Goal: Task Accomplishment & Management: Complete application form

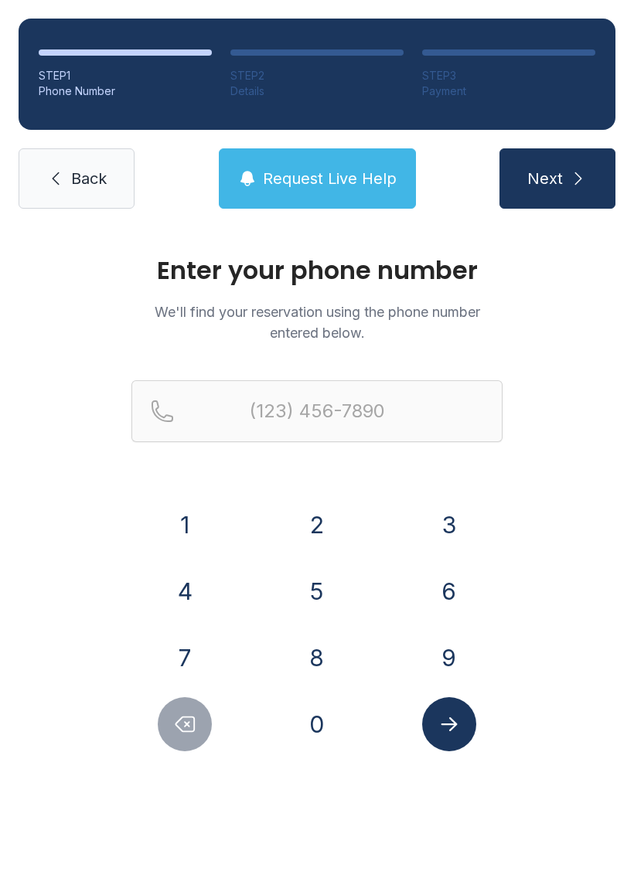
click at [309, 639] on button "8" at bounding box center [317, 658] width 54 height 54
click at [458, 612] on button "6" at bounding box center [449, 591] width 54 height 54
click at [449, 532] on button "3" at bounding box center [449, 525] width 54 height 54
click at [308, 514] on button "2" at bounding box center [317, 525] width 54 height 54
click at [315, 594] on button "5" at bounding box center [317, 591] width 54 height 54
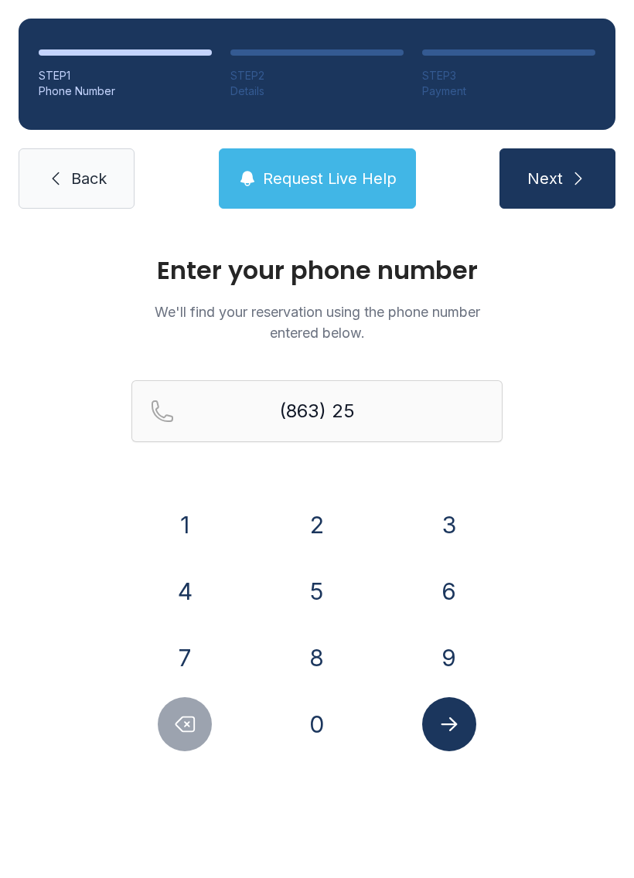
click at [322, 669] on button "8" at bounding box center [317, 658] width 54 height 54
click at [319, 589] on button "5" at bounding box center [317, 591] width 54 height 54
click at [312, 524] on button "2" at bounding box center [317, 525] width 54 height 54
click at [190, 642] on button "7" at bounding box center [185, 658] width 54 height 54
click at [319, 643] on button "8" at bounding box center [317, 658] width 54 height 54
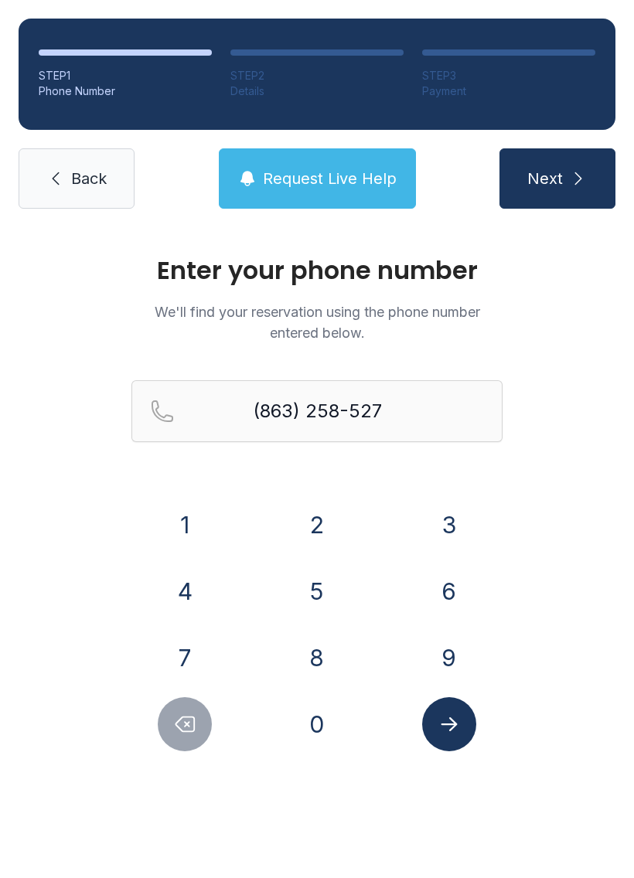
type input "[PHONE_NUMBER]"
click at [564, 200] on button "Next" at bounding box center [557, 178] width 116 height 60
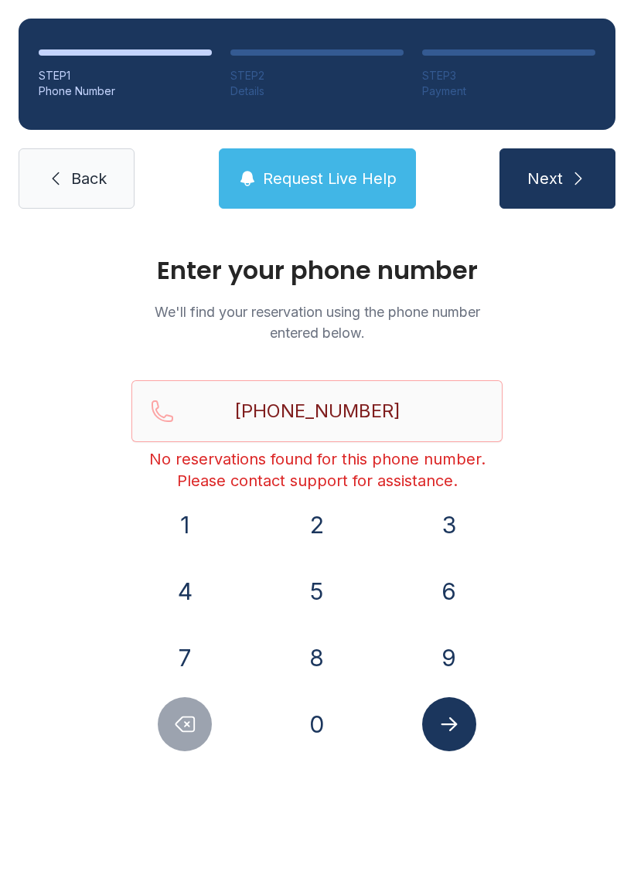
click at [326, 177] on span "Request Live Help" at bounding box center [330, 179] width 134 height 22
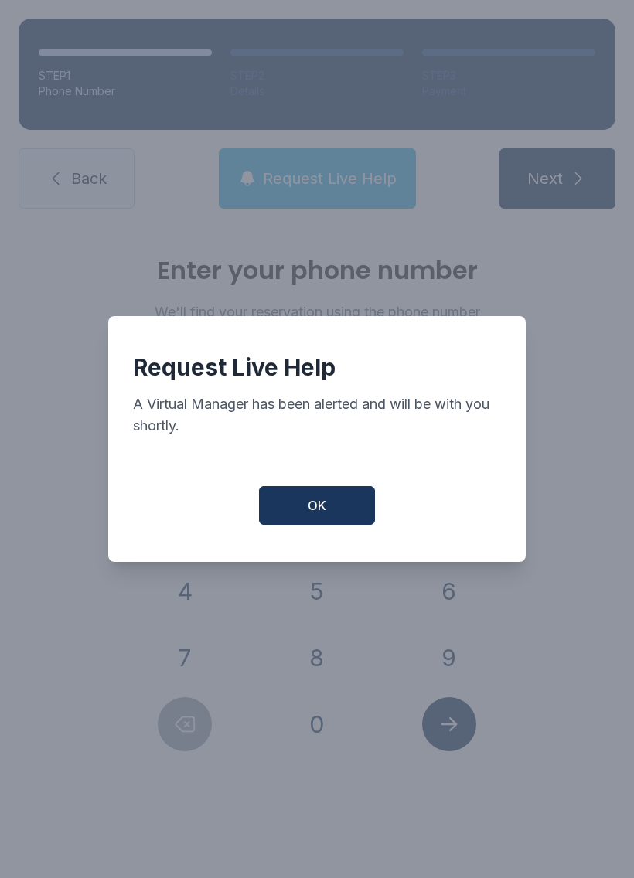
click at [336, 516] on button "OK" at bounding box center [317, 505] width 116 height 39
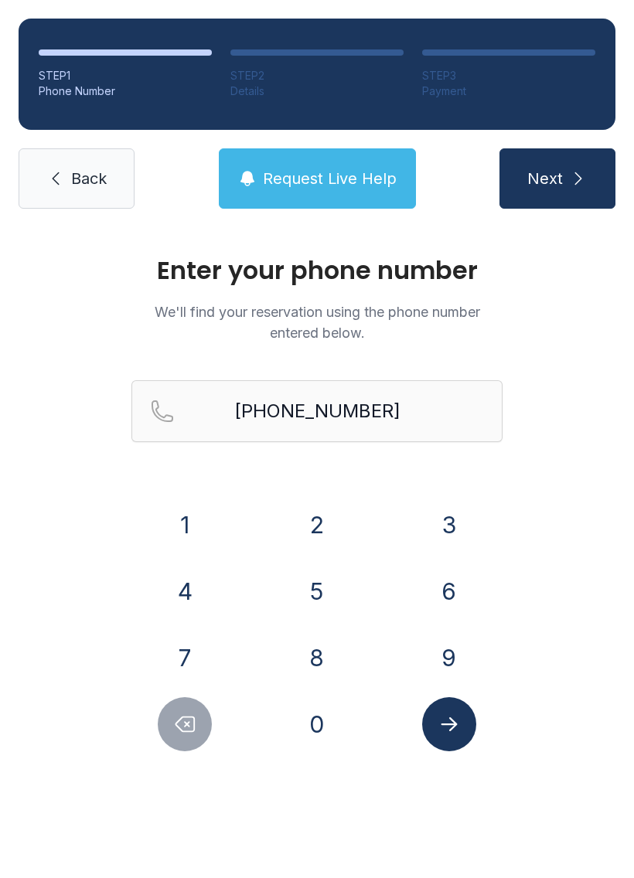
click at [85, 182] on span "Back" at bounding box center [89, 179] width 36 height 22
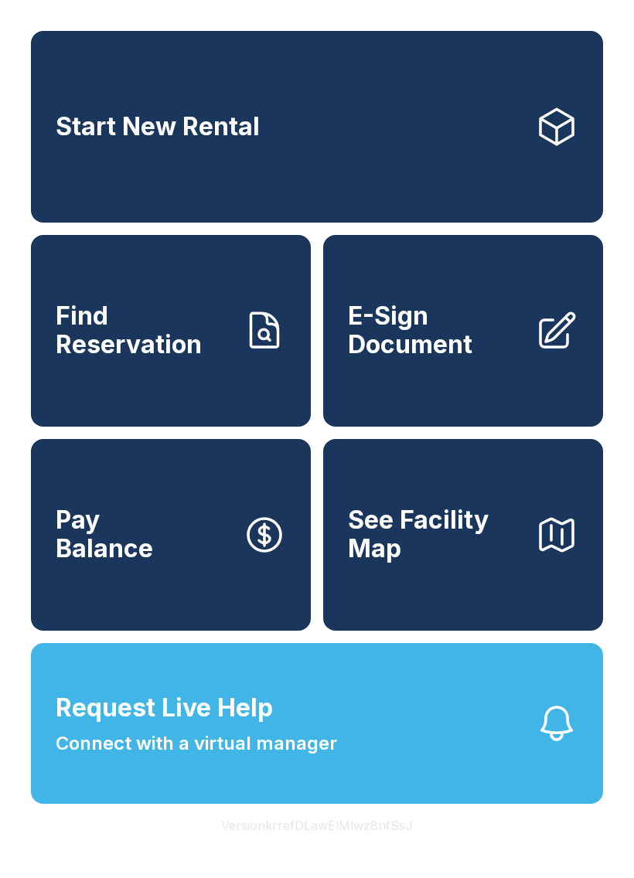
click at [462, 387] on link "E-Sign Document" at bounding box center [463, 331] width 280 height 192
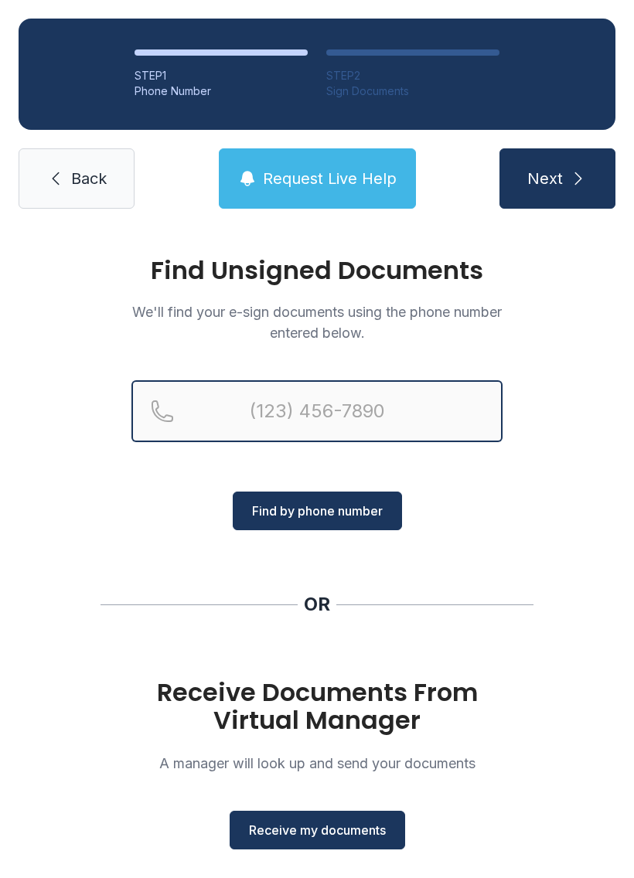
click at [370, 402] on input "Reservation phone number" at bounding box center [316, 411] width 371 height 62
type input "[PHONE_NUMBER]"
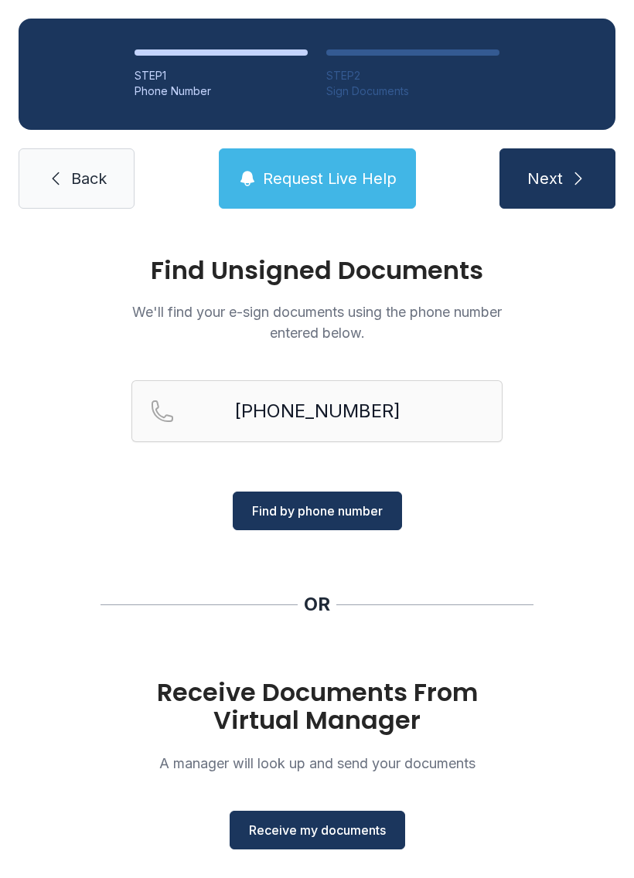
click at [349, 507] on span "Find by phone number" at bounding box center [317, 511] width 131 height 19
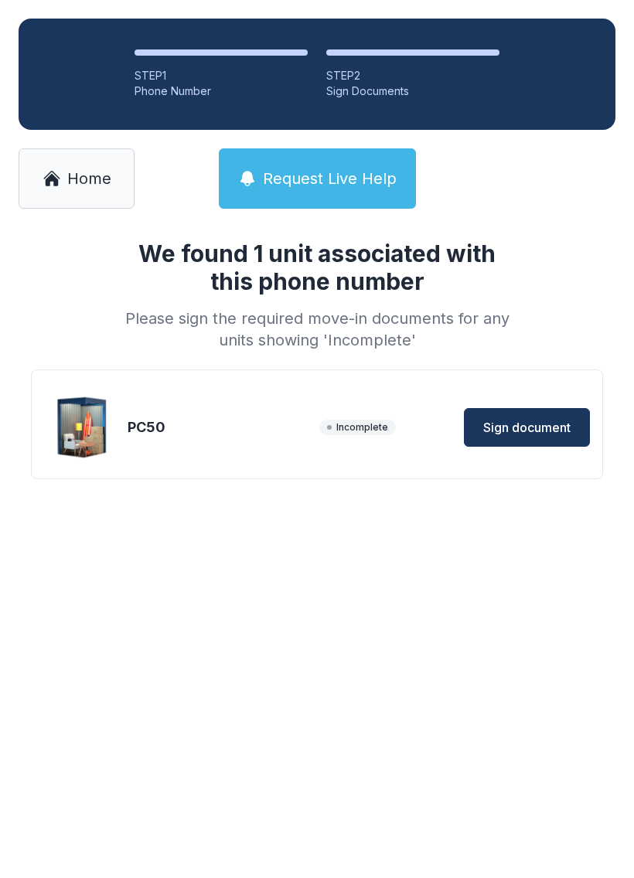
click at [528, 420] on span "Sign document" at bounding box center [526, 427] width 87 height 19
click at [78, 178] on span "Home" at bounding box center [89, 179] width 44 height 22
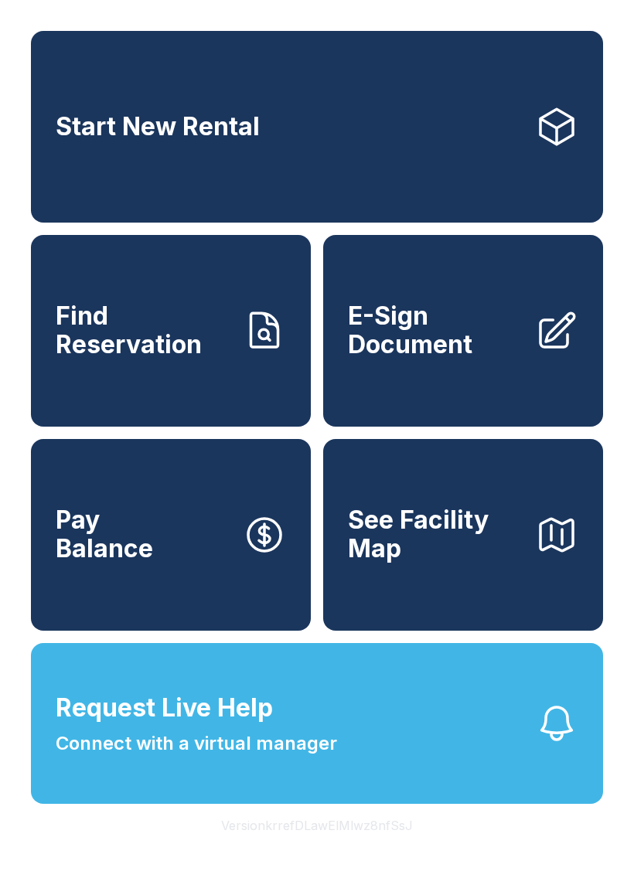
click at [500, 352] on span "E-Sign Document" at bounding box center [435, 330] width 175 height 56
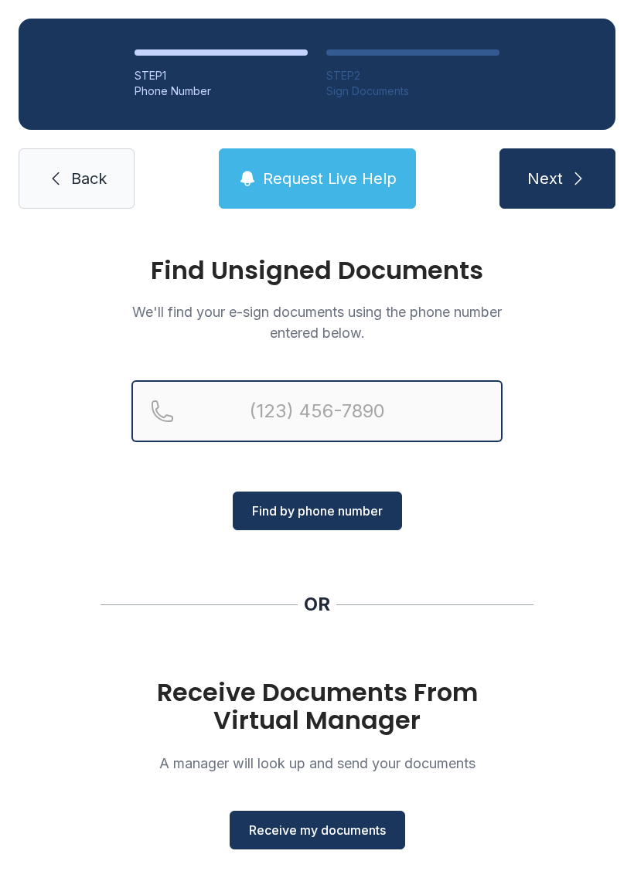
click at [357, 408] on input "Reservation phone number" at bounding box center [316, 411] width 371 height 62
type input "(863) 25"
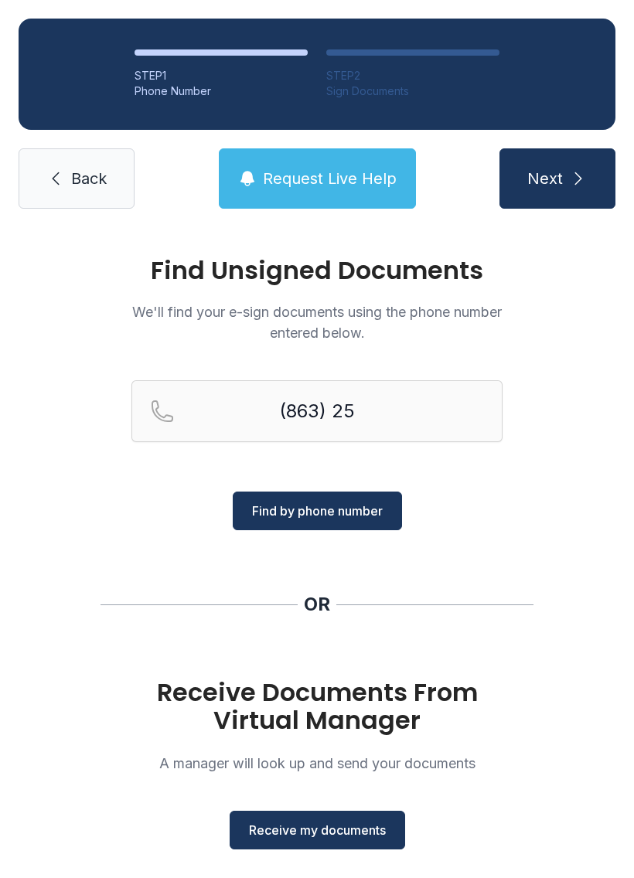
click at [357, 829] on span "Receive my documents" at bounding box center [317, 830] width 137 height 19
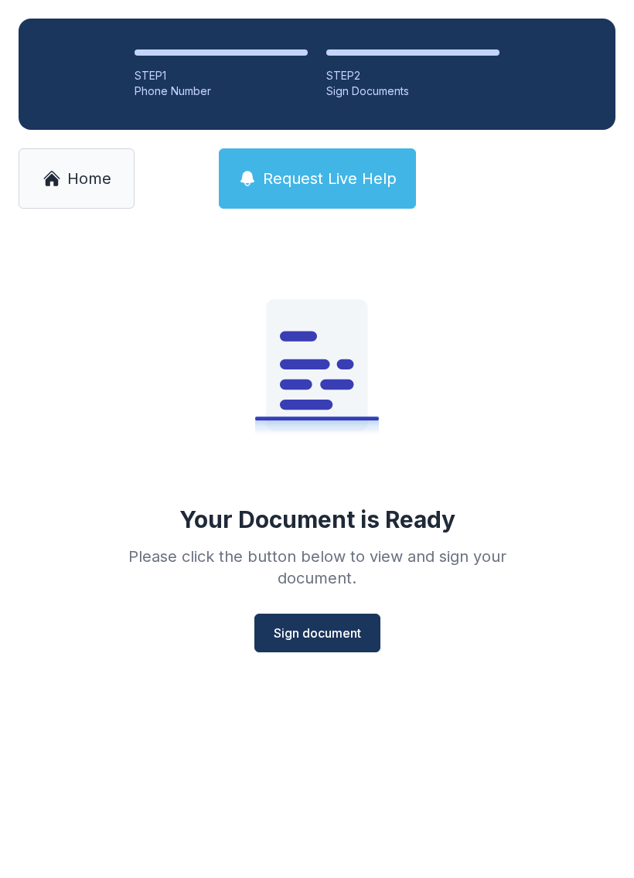
click at [336, 631] on span "Sign document" at bounding box center [317, 633] width 87 height 19
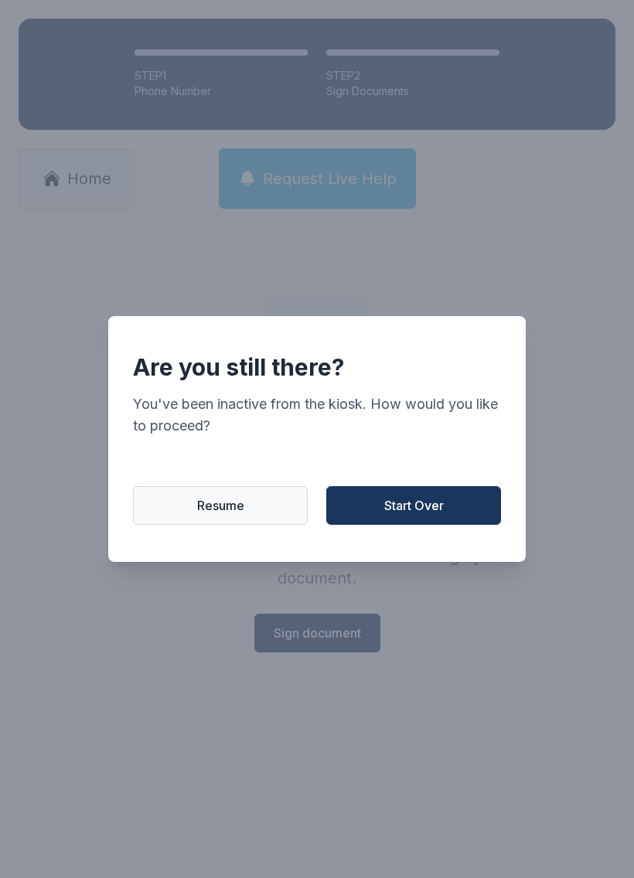
click at [196, 503] on button "Resume" at bounding box center [220, 505] width 175 height 39
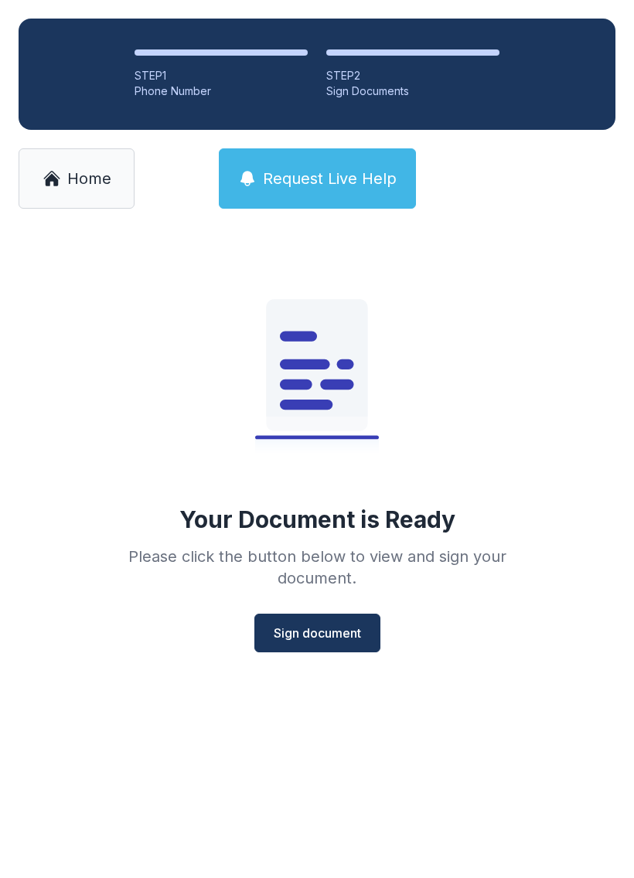
click at [66, 149] on link "Home" at bounding box center [77, 178] width 116 height 60
